Goal: Transaction & Acquisition: Purchase product/service

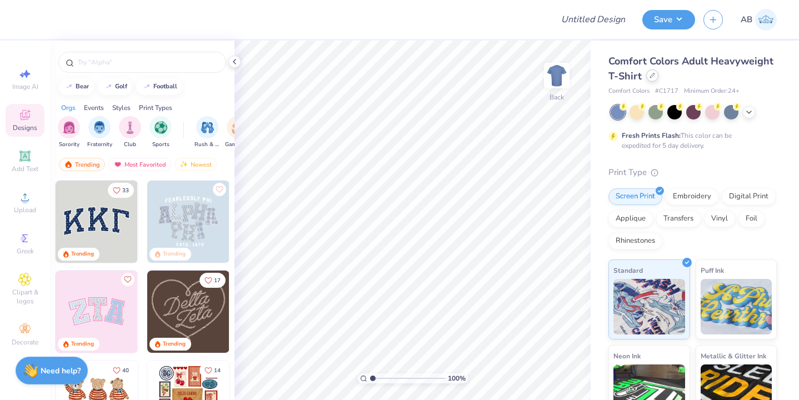
click at [653, 81] on div at bounding box center [652, 75] width 12 height 12
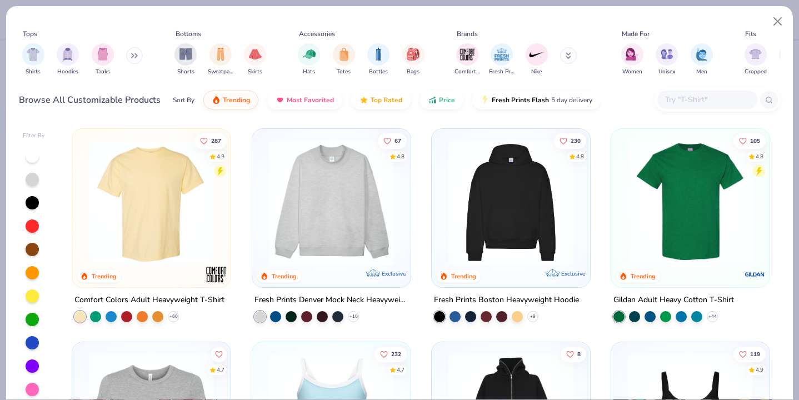
click at [559, 237] on img at bounding box center [511, 202] width 136 height 125
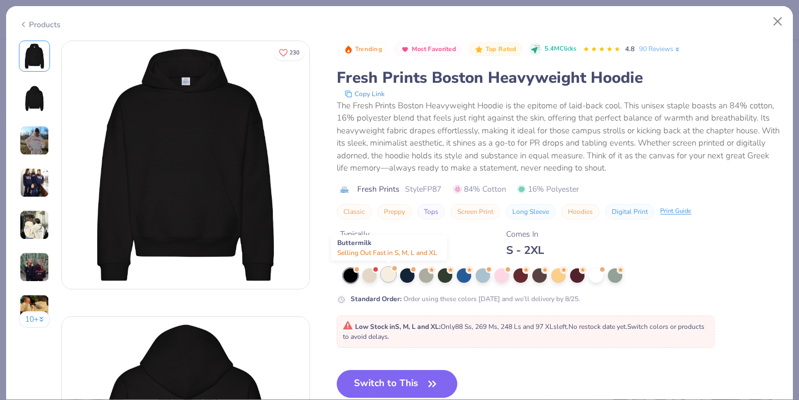
click at [388, 279] on div at bounding box center [388, 274] width 14 height 14
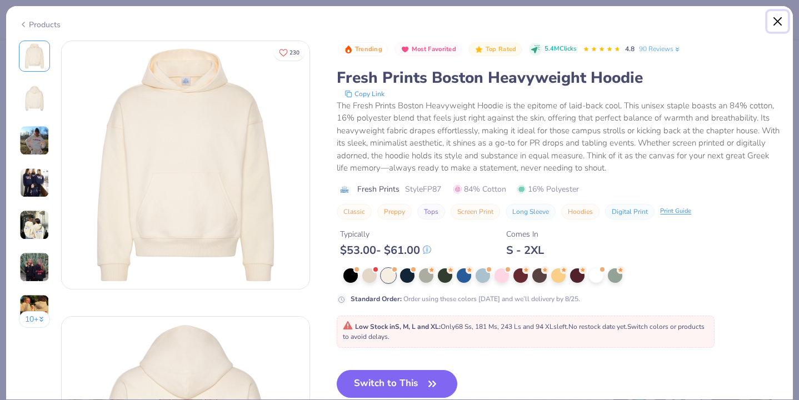
click at [781, 19] on button "Close" at bounding box center [777, 21] width 21 height 21
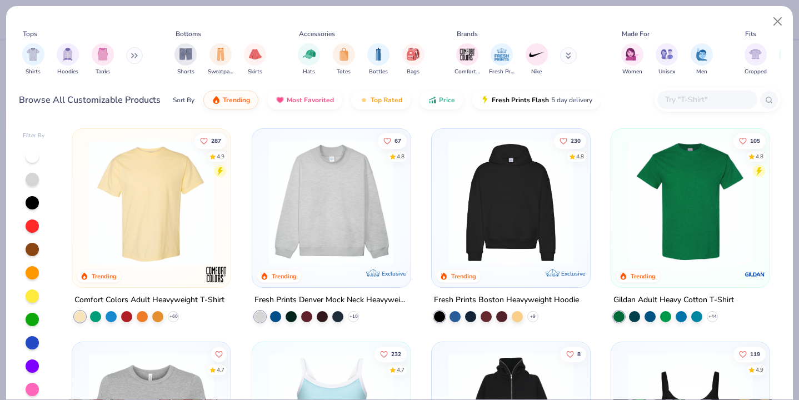
click at [704, 97] on input "text" at bounding box center [707, 99] width 86 height 13
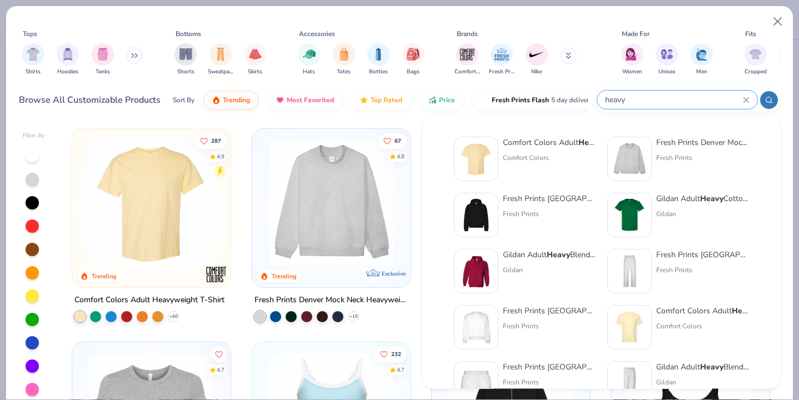
type input "heavy"
click at [625, 265] on img at bounding box center [629, 271] width 34 height 34
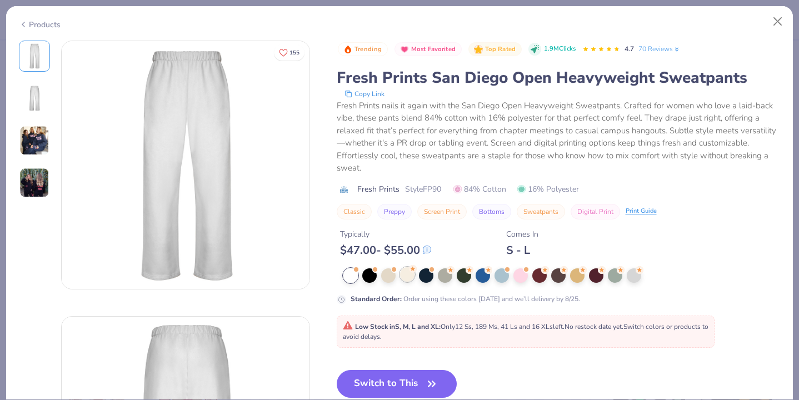
click at [405, 275] on div at bounding box center [407, 274] width 14 height 14
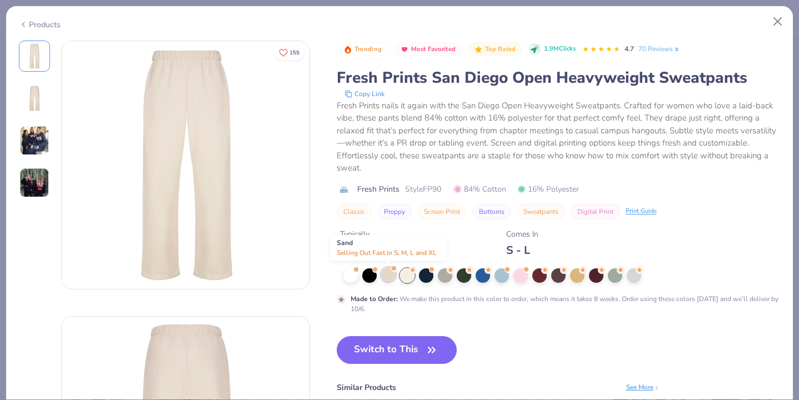
click at [392, 276] on div at bounding box center [388, 274] width 14 height 14
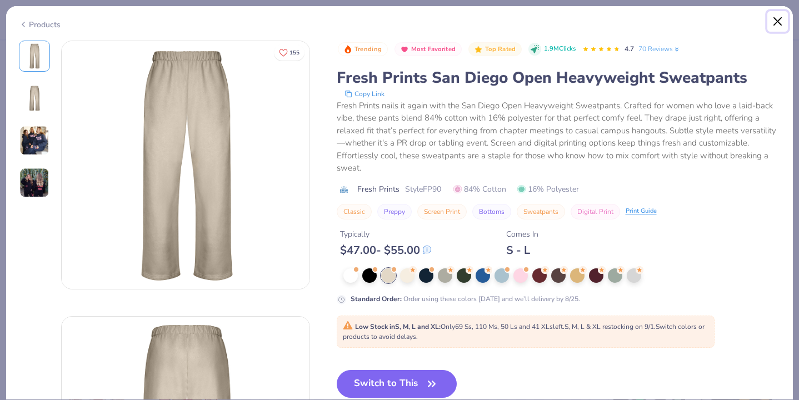
click at [781, 14] on button "Close" at bounding box center [777, 21] width 21 height 21
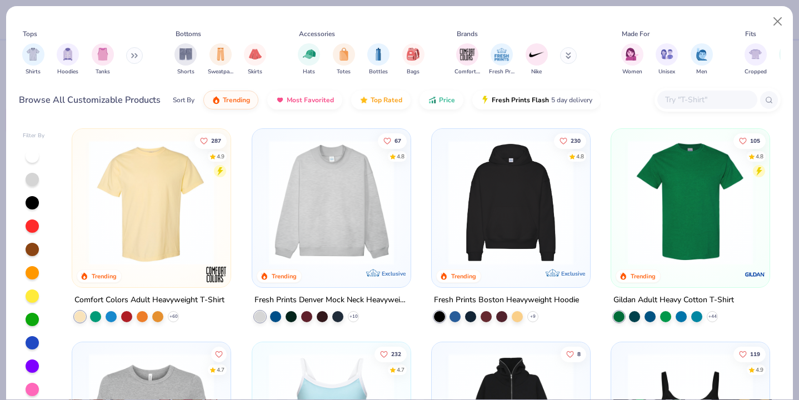
click at [533, 199] on img at bounding box center [511, 202] width 136 height 125
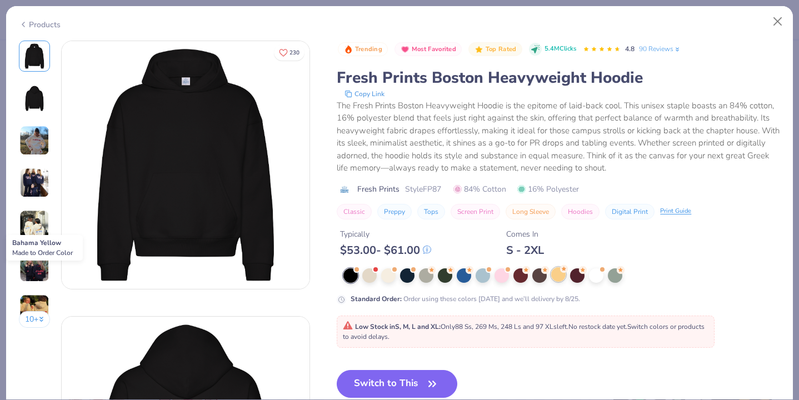
click at [556, 277] on div at bounding box center [558, 274] width 14 height 14
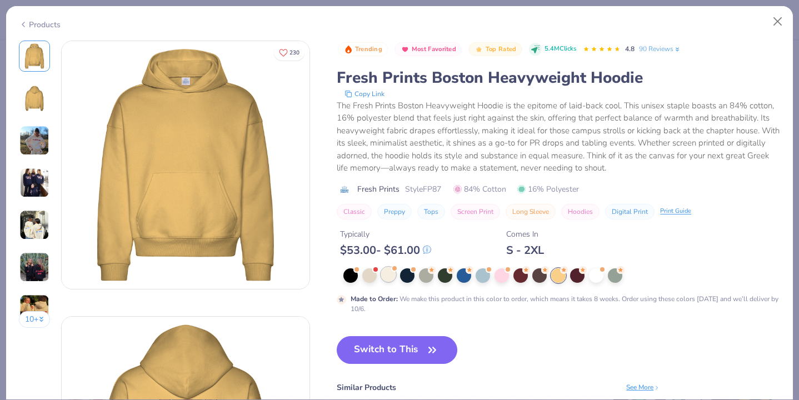
click at [390, 273] on div at bounding box center [388, 274] width 14 height 14
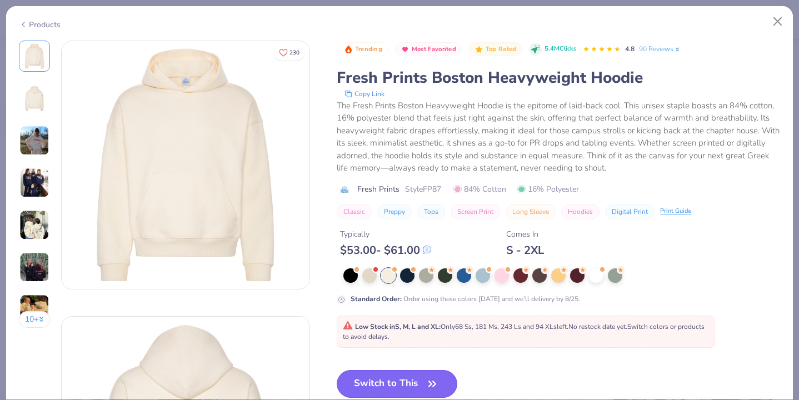
click at [404, 380] on button "Switch to This" at bounding box center [397, 384] width 121 height 28
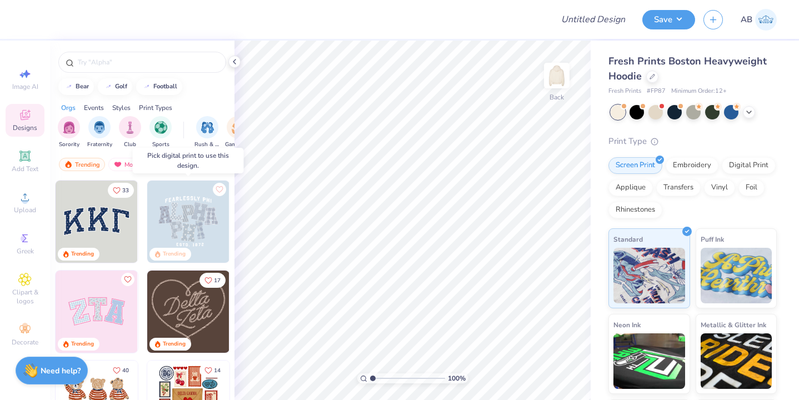
scroll to position [86, 0]
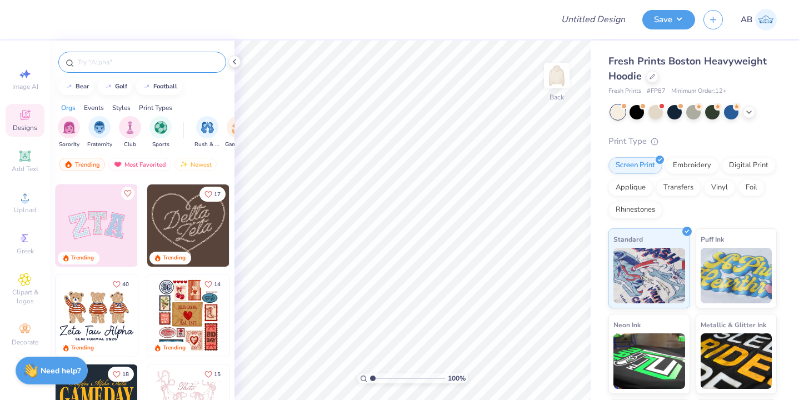
click at [154, 61] on input "text" at bounding box center [148, 62] width 142 height 11
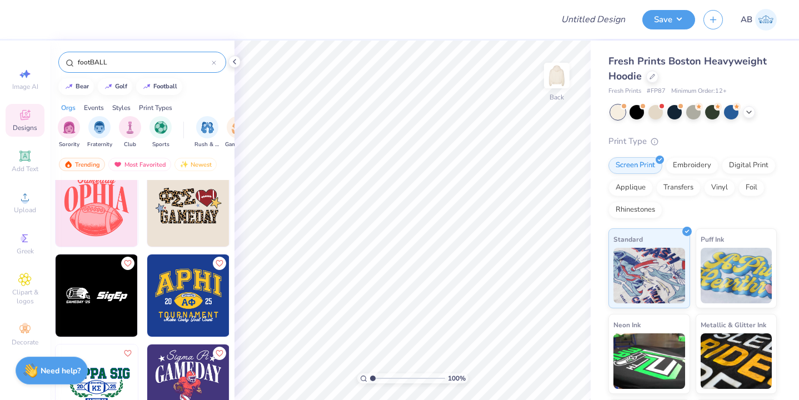
scroll to position [1816, 0]
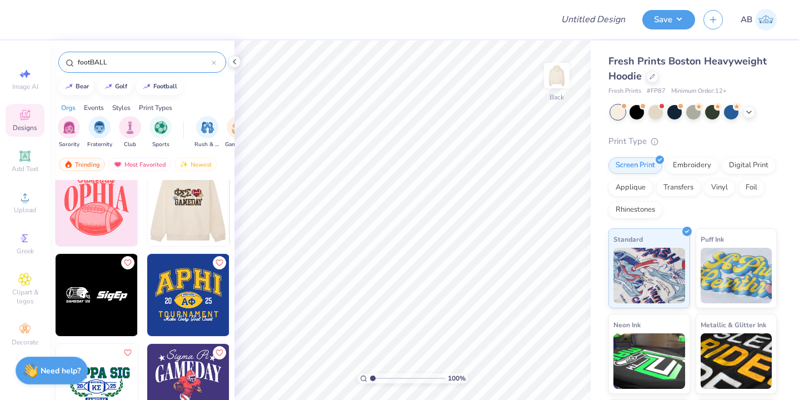
type input "footBALL"
click at [184, 204] on img at bounding box center [188, 205] width 82 height 82
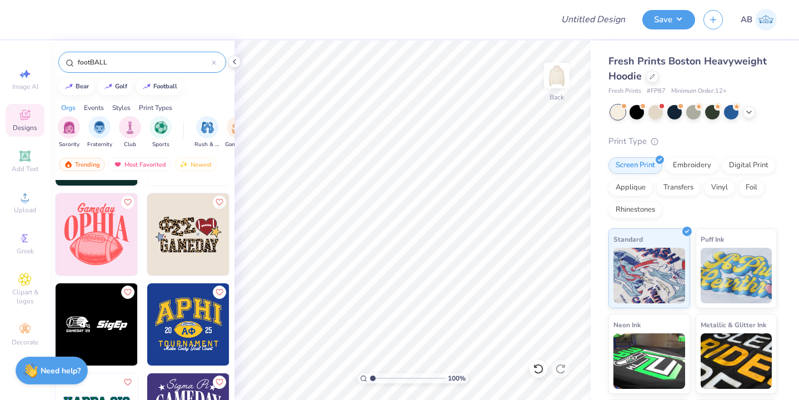
scroll to position [1777, 0]
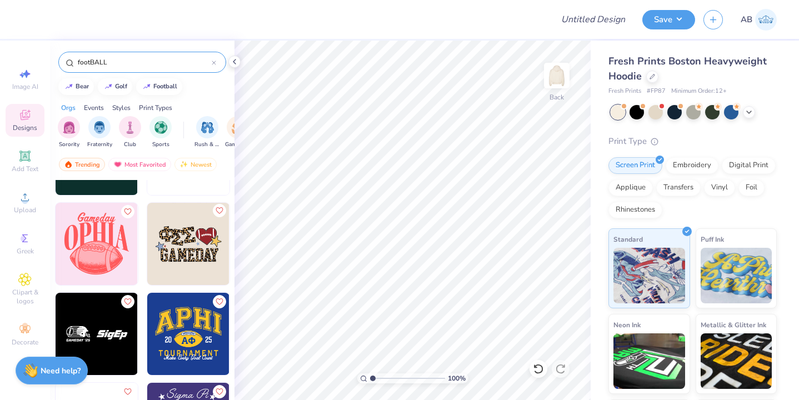
click at [217, 210] on icon "Like" at bounding box center [219, 211] width 8 height 8
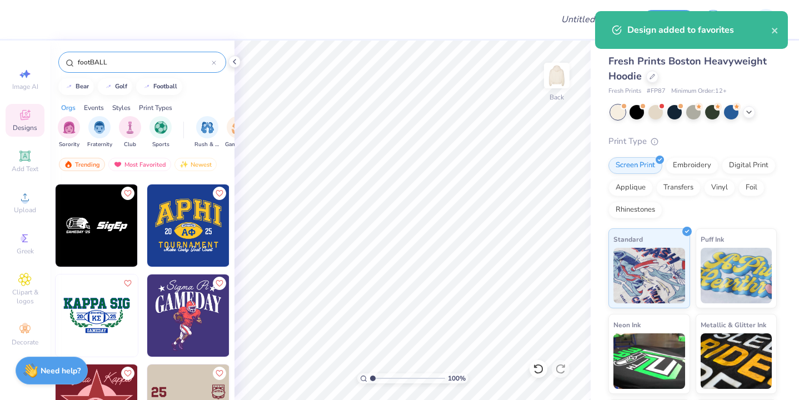
scroll to position [1887, 0]
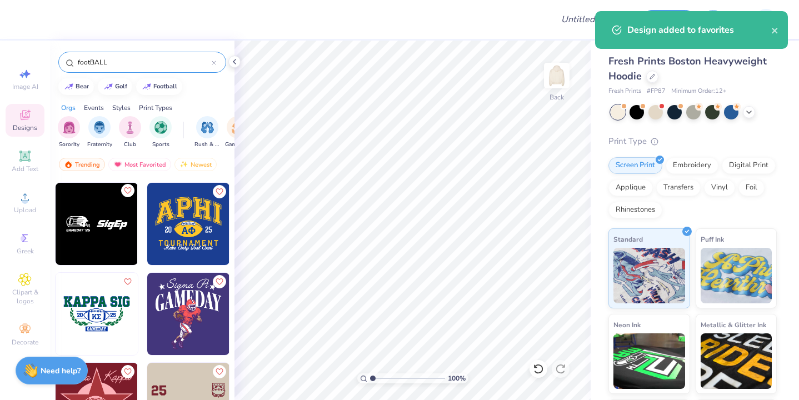
click at [127, 188] on icon "Like" at bounding box center [127, 190] width 7 height 6
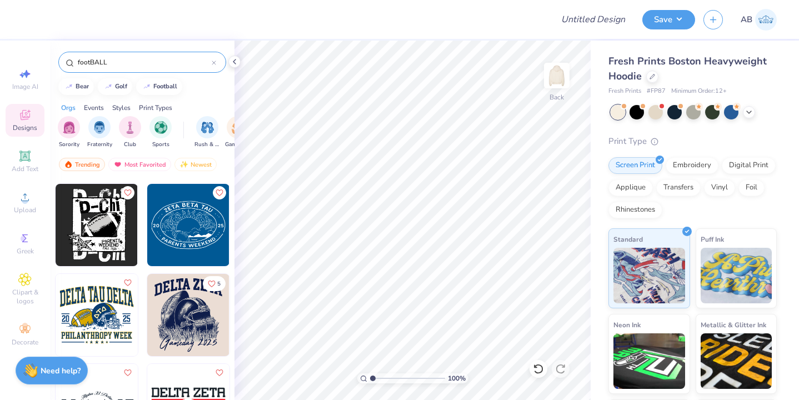
scroll to position [2604, 0]
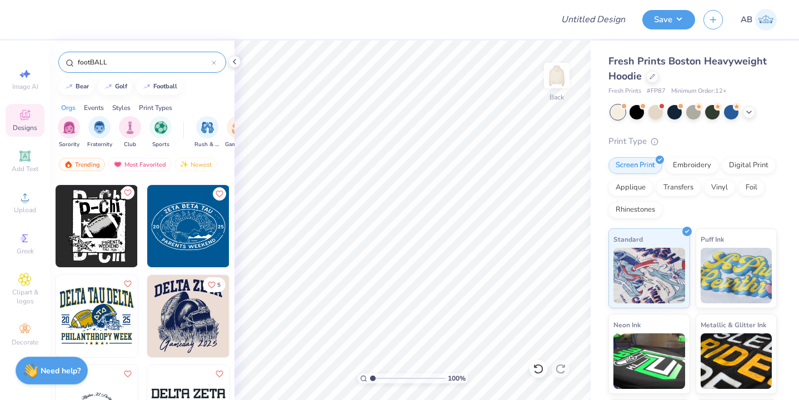
click at [126, 194] on icon "Like" at bounding box center [127, 192] width 7 height 6
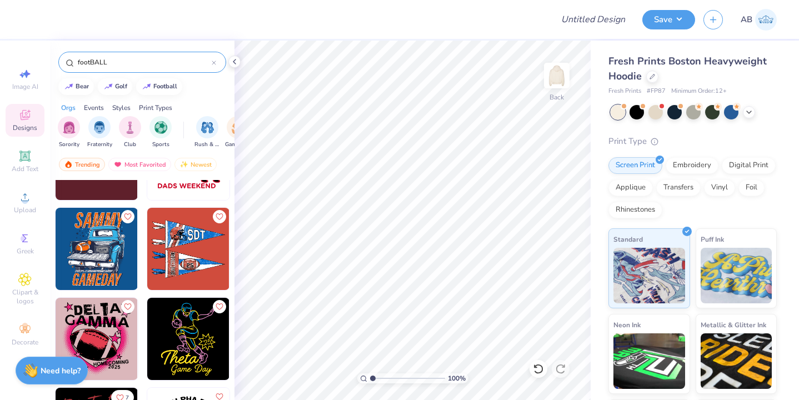
scroll to position [3483, 0]
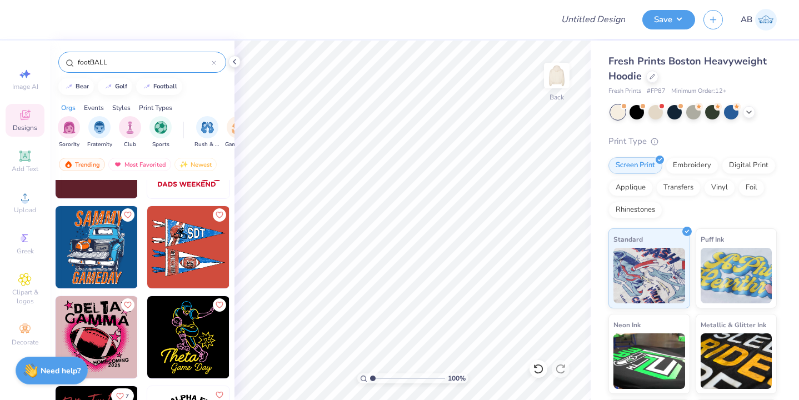
click at [215, 59] on div at bounding box center [214, 62] width 4 height 10
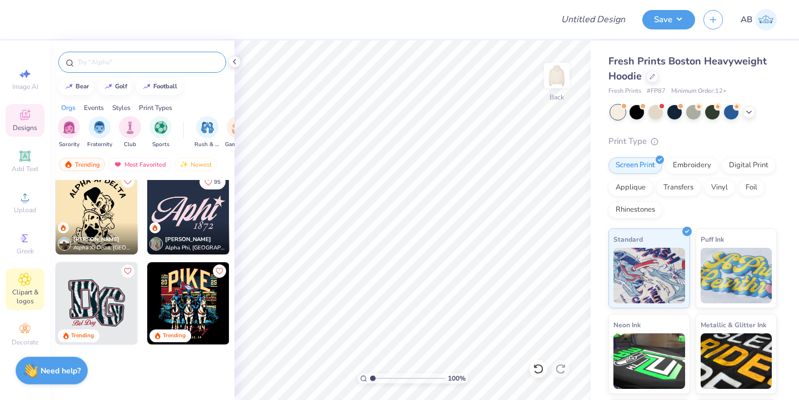
click at [27, 290] on span "Clipart & logos" at bounding box center [25, 297] width 39 height 18
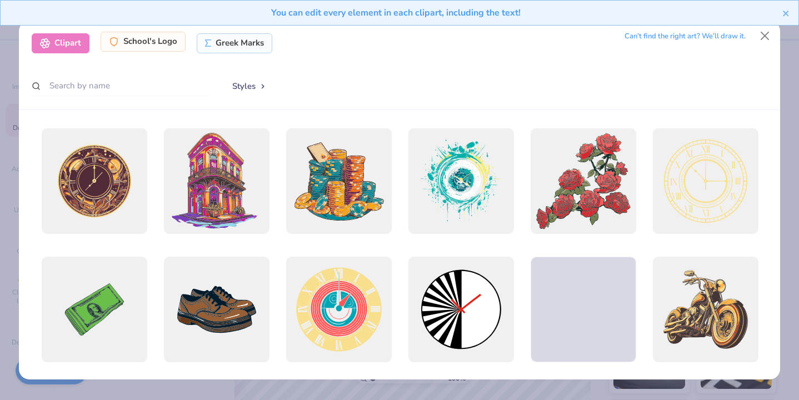
click at [142, 36] on div "School's Logo" at bounding box center [143, 42] width 85 height 20
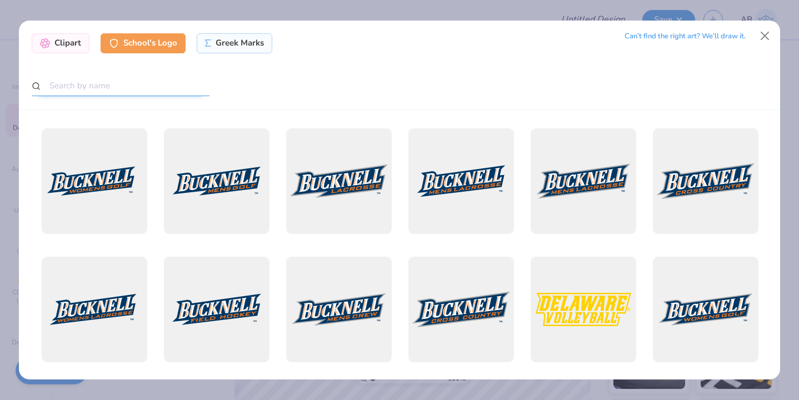
click at [135, 80] on input "text" at bounding box center [121, 86] width 178 height 21
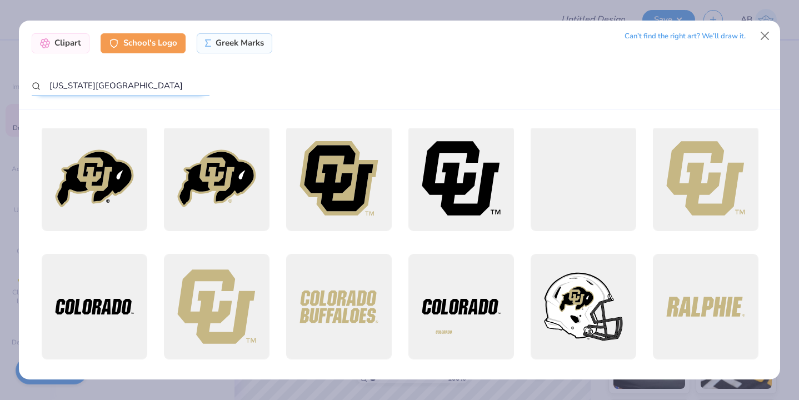
scroll to position [0, 0]
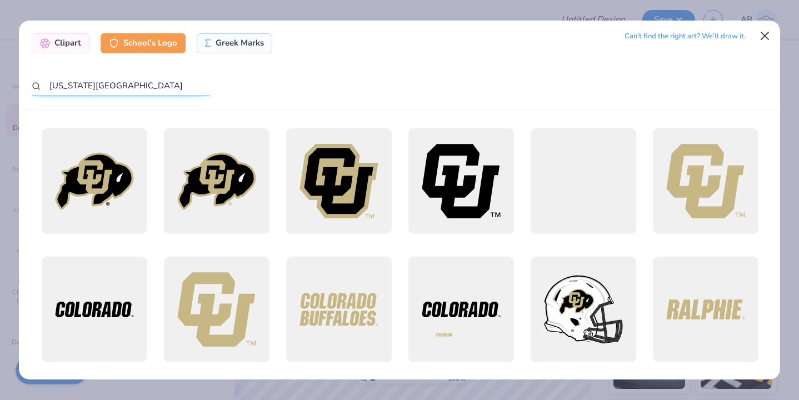
type input "[US_STATE][GEOGRAPHIC_DATA]"
click at [768, 34] on button "Close" at bounding box center [764, 36] width 21 height 21
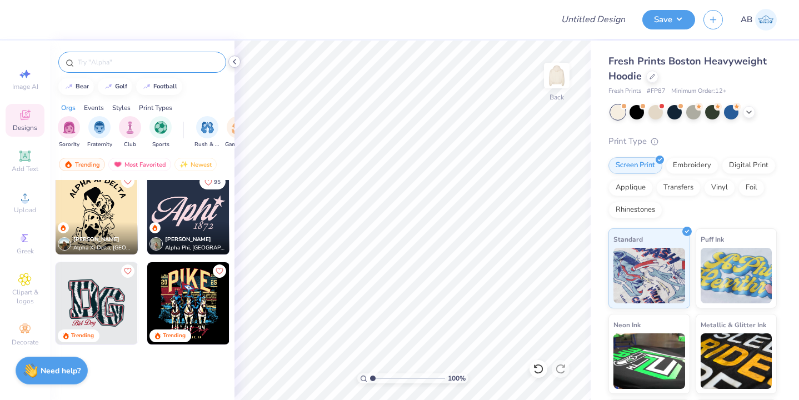
click at [233, 59] on icon at bounding box center [234, 61] width 9 height 9
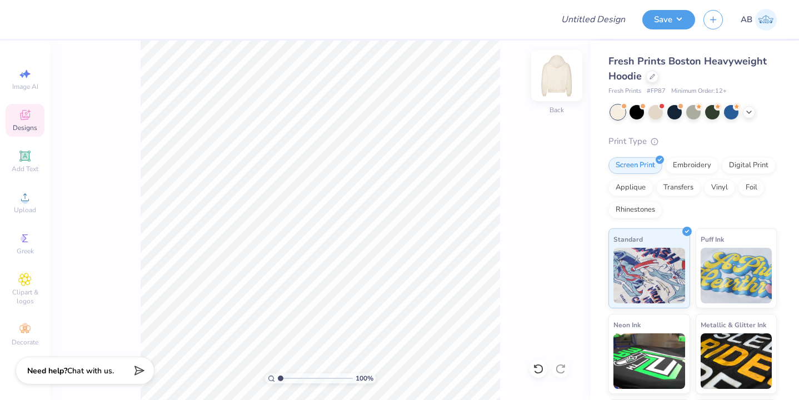
click at [547, 69] on img at bounding box center [556, 75] width 44 height 44
click at [26, 203] on icon at bounding box center [24, 196] width 13 height 13
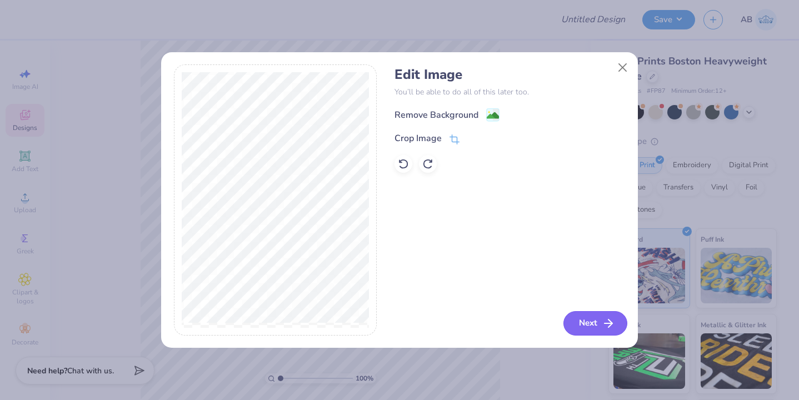
click at [594, 316] on button "Next" at bounding box center [595, 323] width 64 height 24
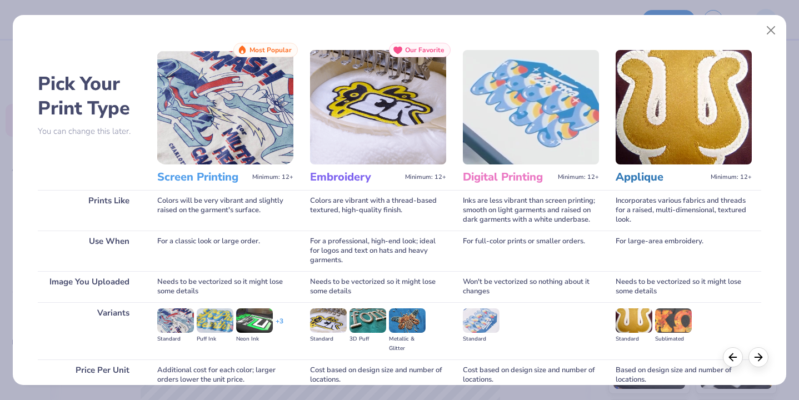
scroll to position [98, 0]
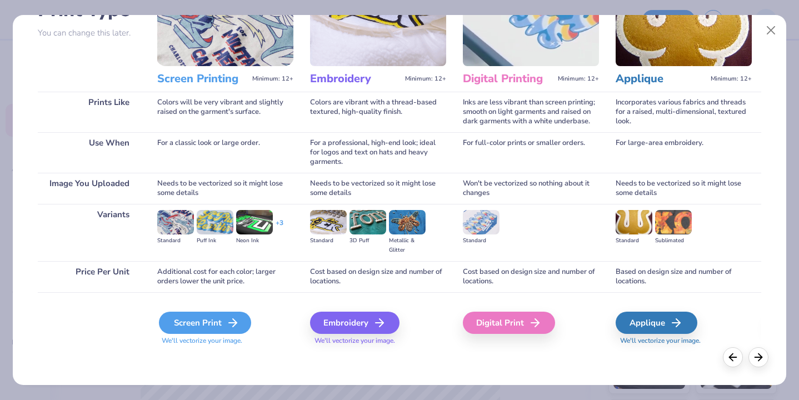
click at [215, 328] on div "Screen Print" at bounding box center [205, 323] width 92 height 22
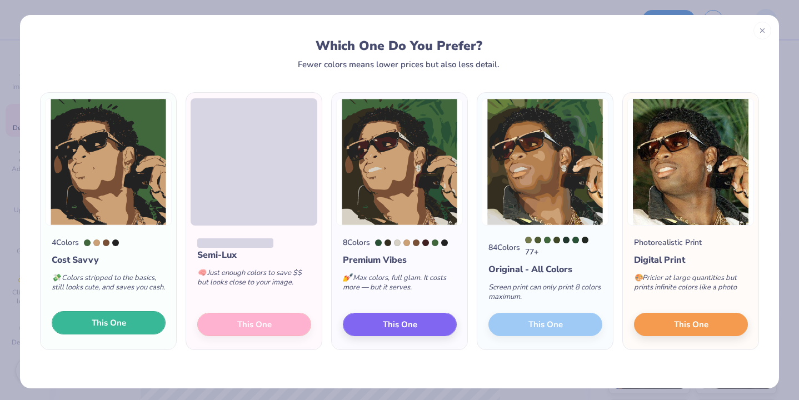
click at [137, 319] on button "This One" at bounding box center [109, 322] width 114 height 23
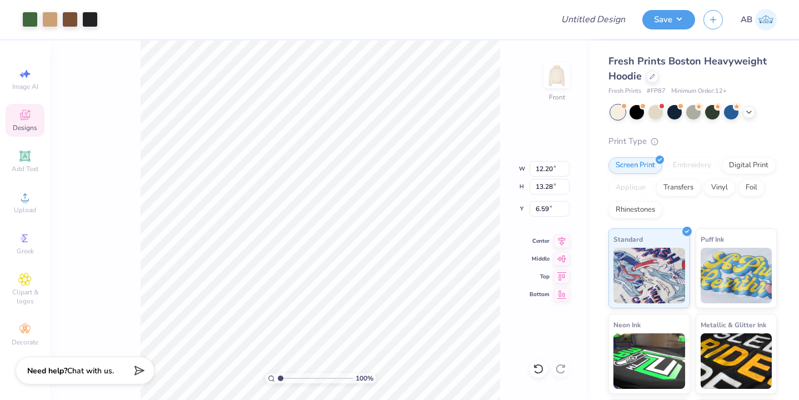
type input "12.20"
type input "13.28"
type input "6.27"
click at [32, 18] on div at bounding box center [30, 19] width 16 height 16
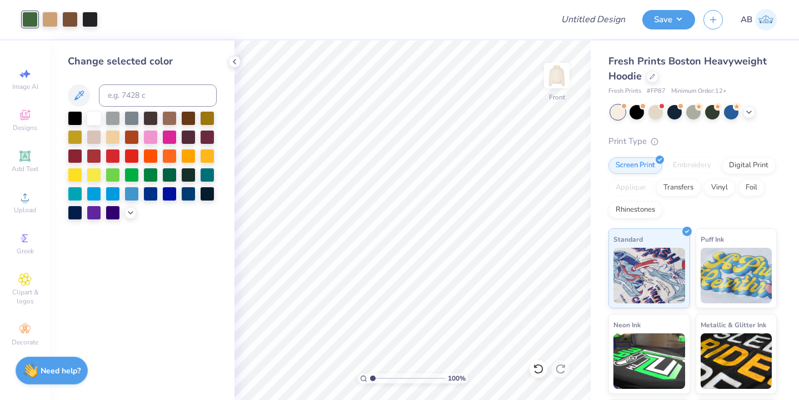
click at [129, 218] on div at bounding box center [142, 165] width 149 height 109
click at [124, 213] on div at bounding box center [130, 211] width 12 height 12
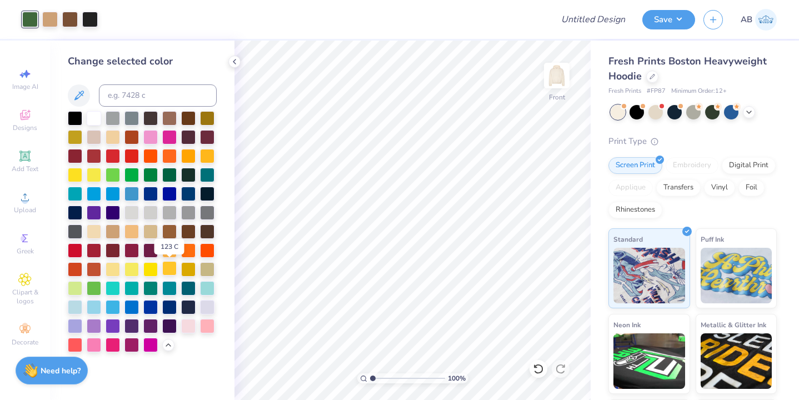
click at [169, 272] on div at bounding box center [169, 268] width 14 height 14
click at [165, 249] on div at bounding box center [169, 249] width 14 height 14
click at [236, 58] on icon at bounding box center [234, 61] width 9 height 9
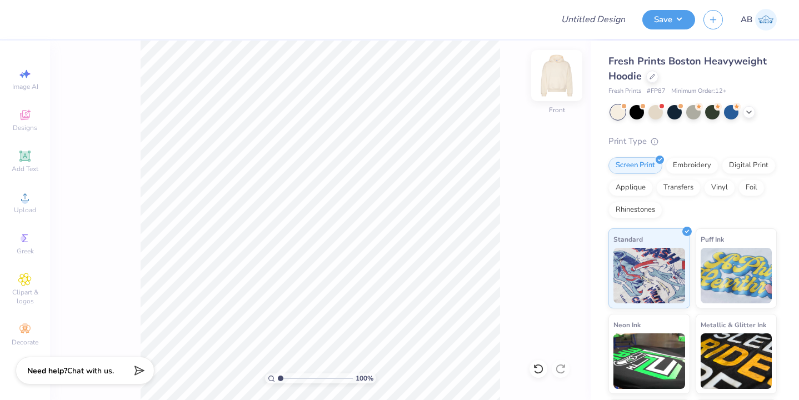
click at [565, 62] on img at bounding box center [556, 75] width 44 height 44
click at [21, 116] on icon at bounding box center [25, 115] width 10 height 10
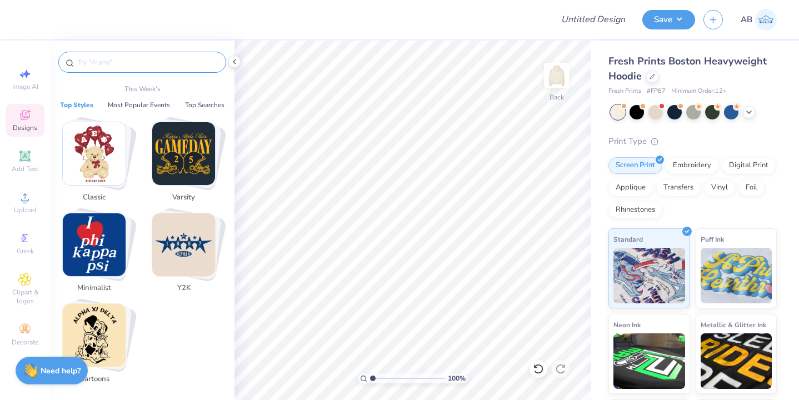
click at [158, 64] on input "text" at bounding box center [148, 62] width 142 height 11
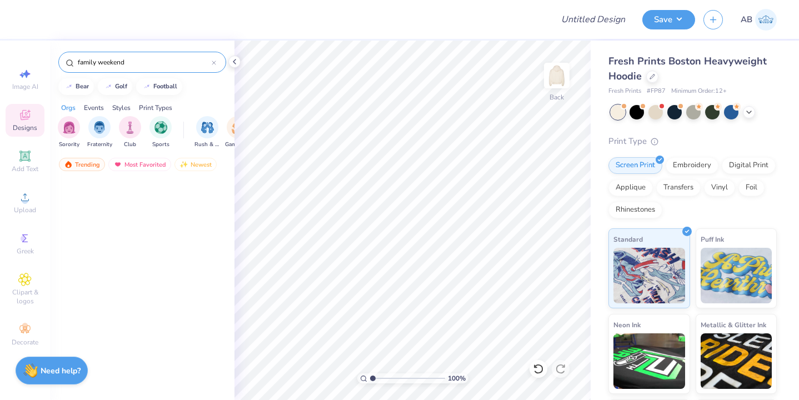
scroll to position [0, 0]
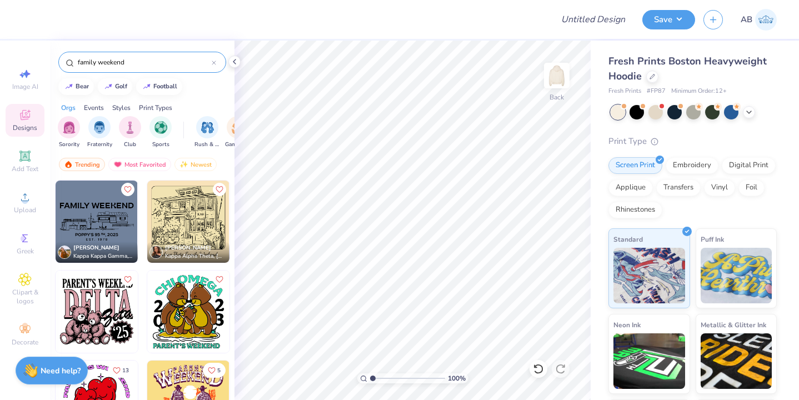
type input "family weekend"
